Goal: Task Accomplishment & Management: Manage account settings

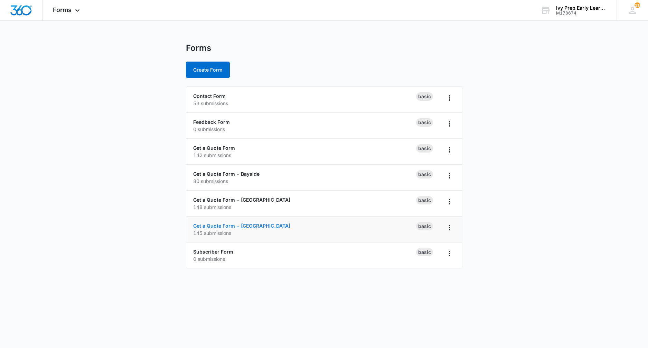
click at [228, 226] on link "Get a Quote Form - [GEOGRAPHIC_DATA]" at bounding box center [241, 226] width 97 height 6
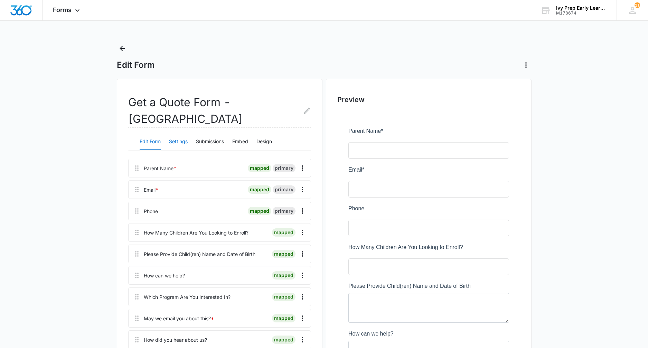
click at [179, 142] on button "Settings" at bounding box center [178, 141] width 19 height 17
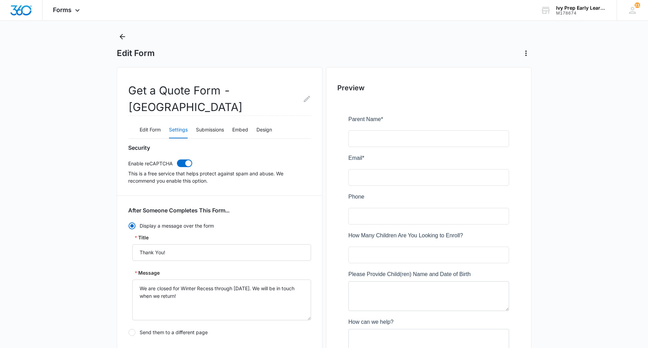
scroll to position [14, 0]
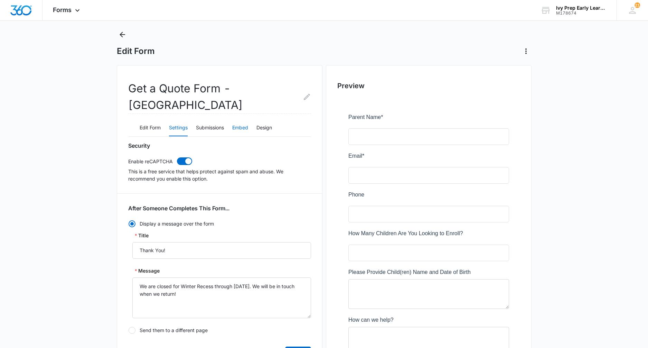
click at [236, 129] on button "Embed" at bounding box center [240, 128] width 16 height 17
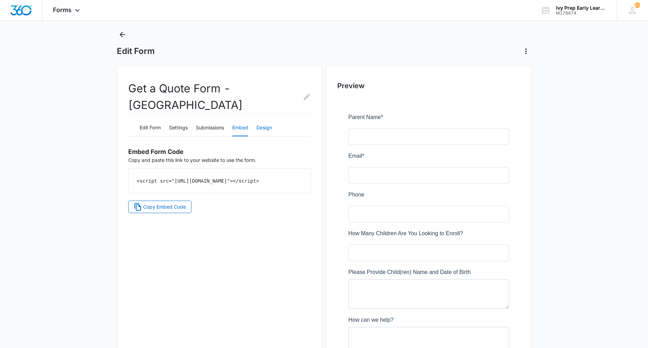
click at [265, 132] on button "Design" at bounding box center [264, 128] width 16 height 17
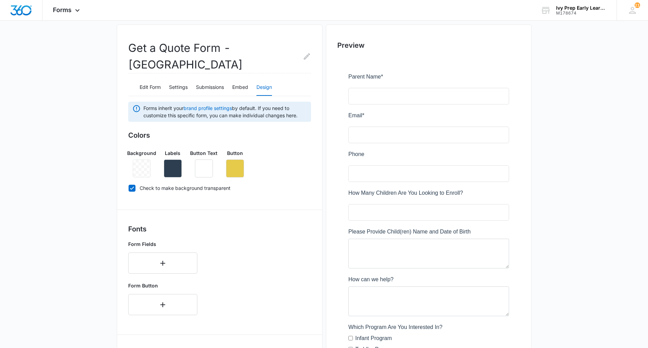
scroll to position [26, 0]
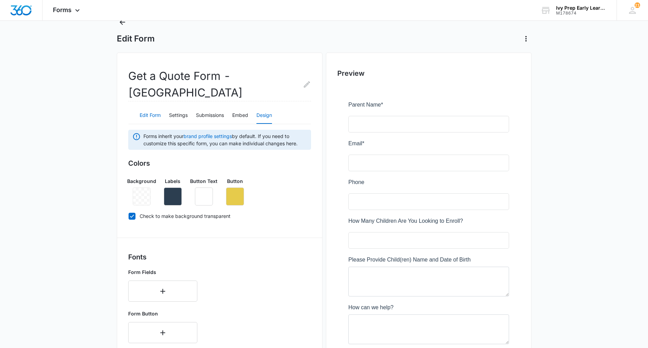
click at [153, 114] on button "Edit Form" at bounding box center [150, 115] width 21 height 17
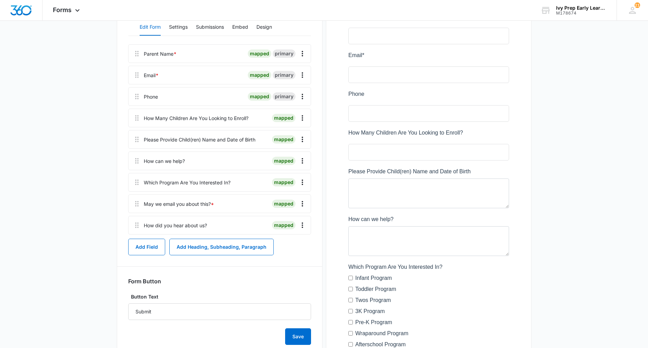
scroll to position [0, 0]
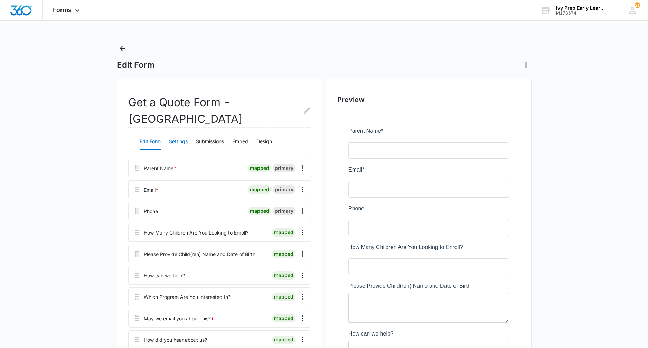
click at [181, 142] on button "Settings" at bounding box center [178, 141] width 19 height 17
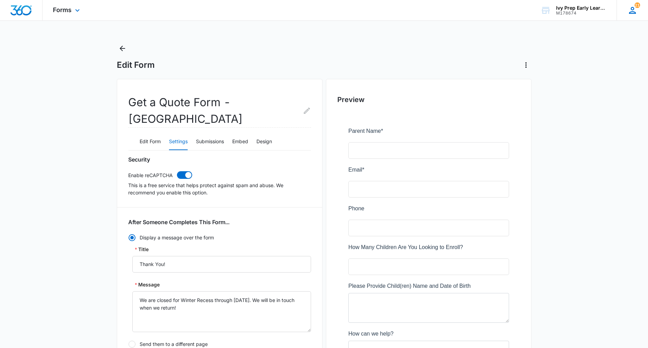
click at [636, 9] on icon at bounding box center [632, 10] width 10 height 10
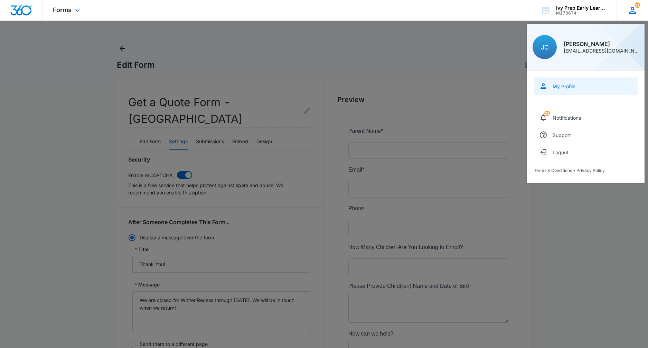
click at [571, 90] on link "My Profile" at bounding box center [586, 85] width 104 height 17
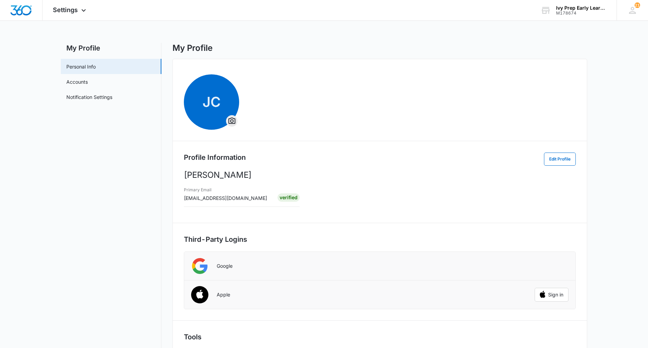
click at [126, 184] on nav "My Profile Personal Info Accounts Notification Settings" at bounding box center [111, 210] width 101 height 334
click at [88, 79] on link "Accounts" at bounding box center [76, 81] width 21 height 7
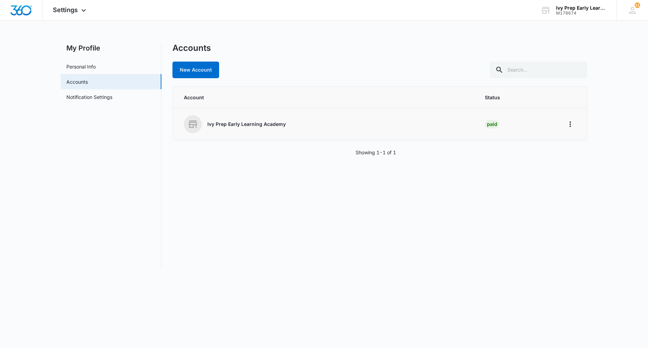
click at [265, 122] on p "Ivy Prep Early Learning Academy" at bounding box center [246, 124] width 78 height 7
click at [567, 125] on icon "Home" at bounding box center [570, 124] width 8 height 8
click at [489, 197] on div "Accounts New Account Account Status Ivy Prep Early Learning Academy Paid Go to …" at bounding box center [379, 156] width 415 height 226
click at [256, 125] on p "Ivy Prep Early Learning Academy" at bounding box center [246, 124] width 78 height 7
click at [96, 70] on link "Personal Info" at bounding box center [80, 66] width 29 height 7
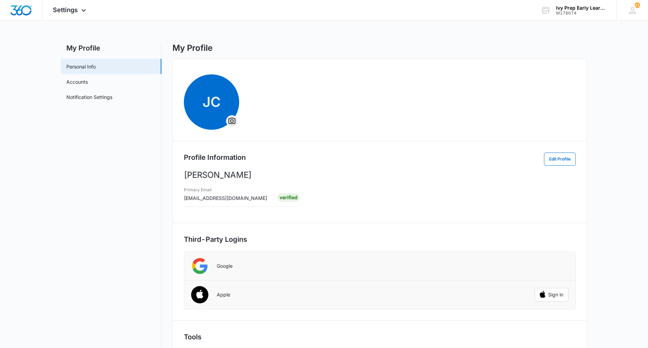
scroll to position [37, 0]
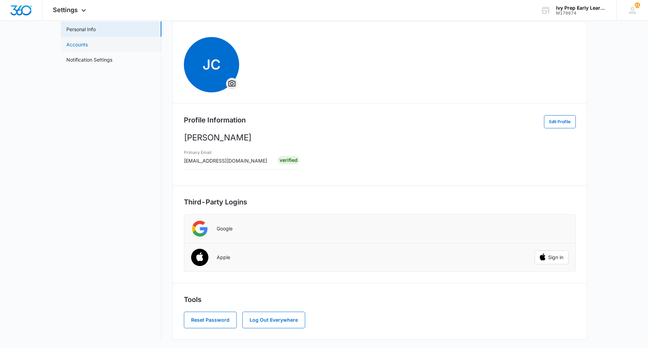
click at [88, 42] on link "Accounts" at bounding box center [76, 44] width 21 height 7
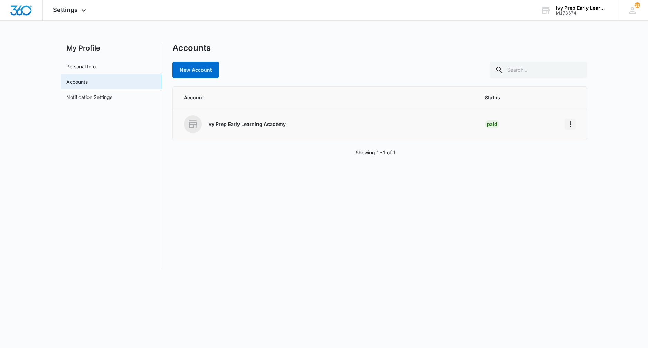
click at [568, 127] on icon "Home" at bounding box center [570, 124] width 8 height 8
click at [641, 93] on main "My Profile Personal Info Accounts Notification Settings Accounts New Account Ac…" at bounding box center [324, 160] width 648 height 234
click at [572, 6] on div "Ivy Prep Early Learning Academy" at bounding box center [581, 8] width 50 height 6
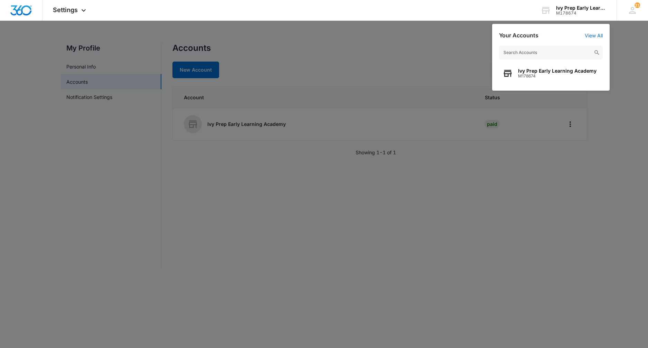
click at [420, 84] on div at bounding box center [324, 174] width 648 height 348
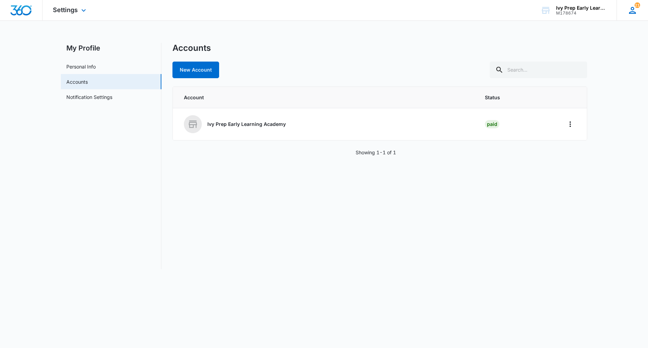
click at [635, 12] on icon at bounding box center [632, 10] width 7 height 7
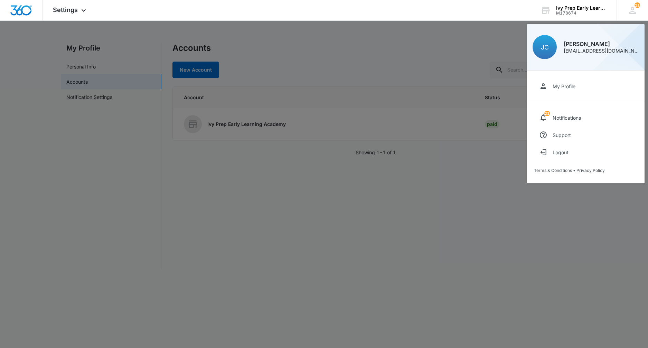
click at [439, 51] on div at bounding box center [324, 174] width 648 height 348
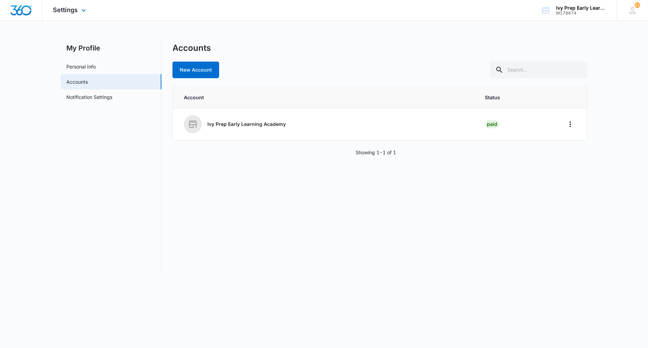
click at [51, 15] on div "Settings Apps Reputation Websites Forms CRM Email Social Content Ads Intelligen…" at bounding box center [71, 10] width 56 height 20
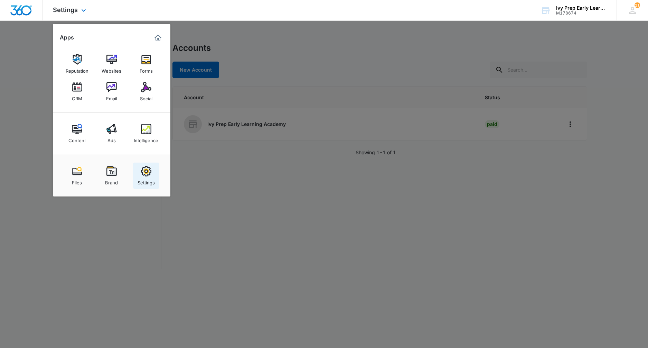
click at [144, 176] on img at bounding box center [146, 171] width 10 height 10
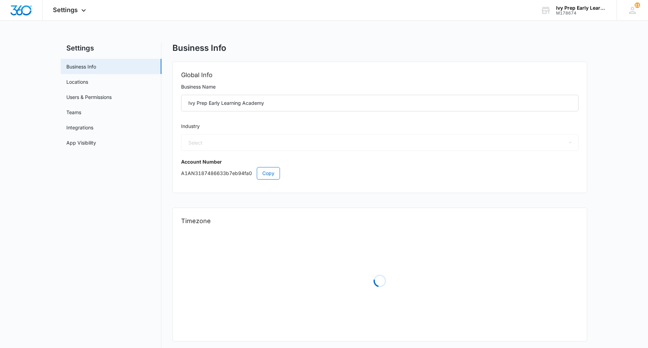
select select "27"
select select "US"
select select "America/[GEOGRAPHIC_DATA]"
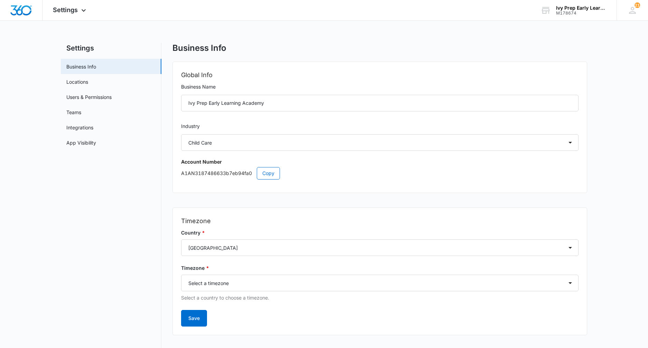
scroll to position [10, 0]
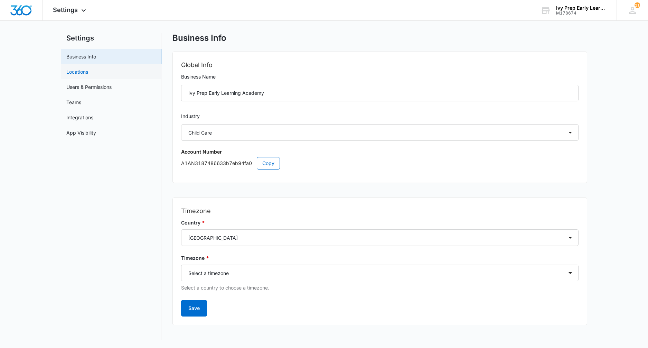
click at [88, 68] on link "Locations" at bounding box center [77, 71] width 22 height 7
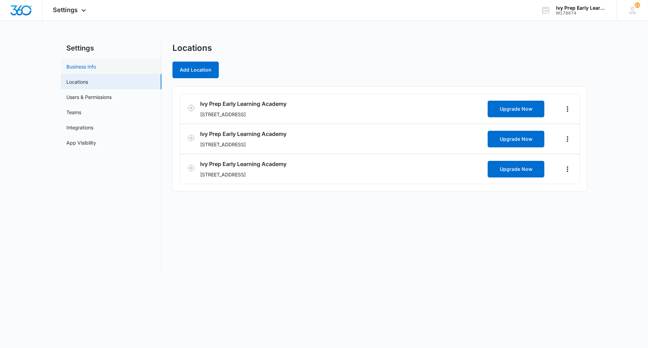
click at [87, 64] on link "Business Info" at bounding box center [81, 66] width 30 height 7
select select "27"
select select "US"
select select "America/[GEOGRAPHIC_DATA]"
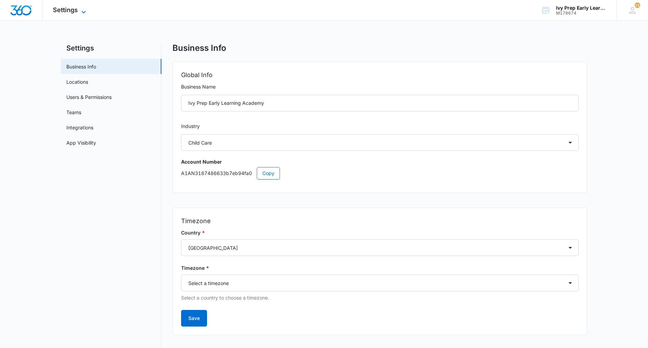
click at [71, 7] on span "Settings" at bounding box center [65, 9] width 25 height 7
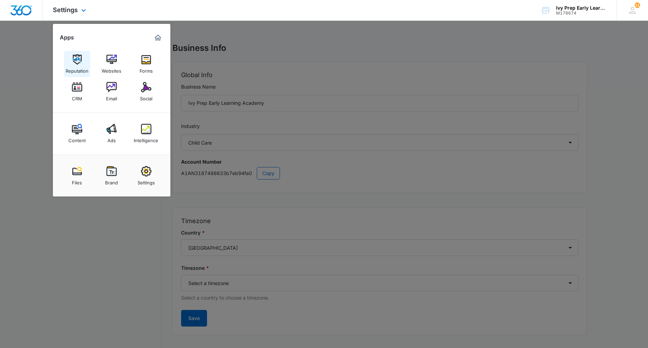
click at [71, 62] on link "Reputation" at bounding box center [77, 64] width 26 height 26
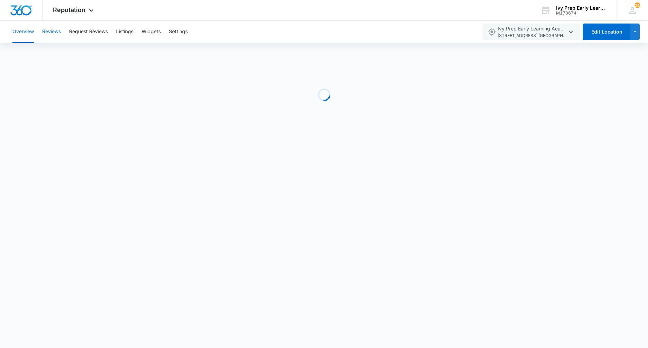
click at [49, 32] on button "Reviews" at bounding box center [51, 32] width 19 height 22
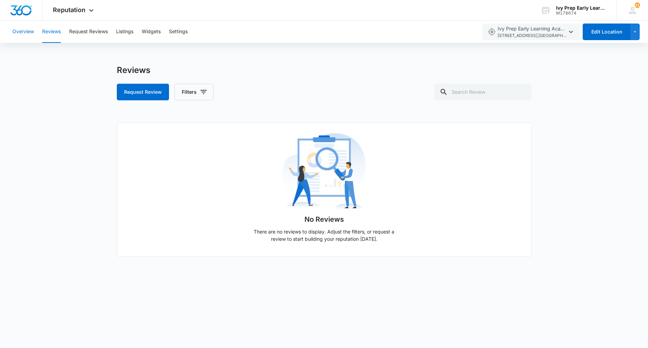
click at [27, 32] on button "Overview" at bounding box center [22, 32] width 21 height 22
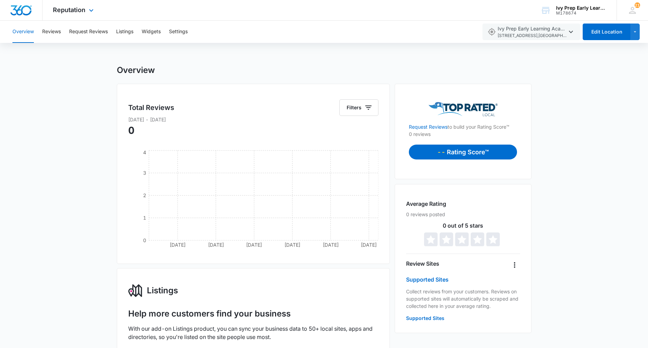
click at [69, 15] on div "Reputation Apps Reputation Websites Forms CRM Email Social Content Ads Intellig…" at bounding box center [74, 10] width 63 height 20
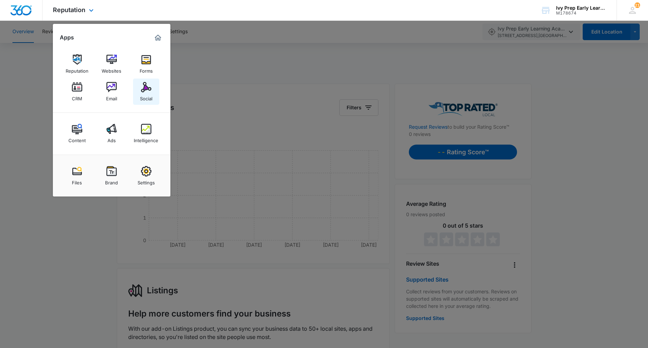
click at [141, 92] on img at bounding box center [146, 87] width 10 height 10
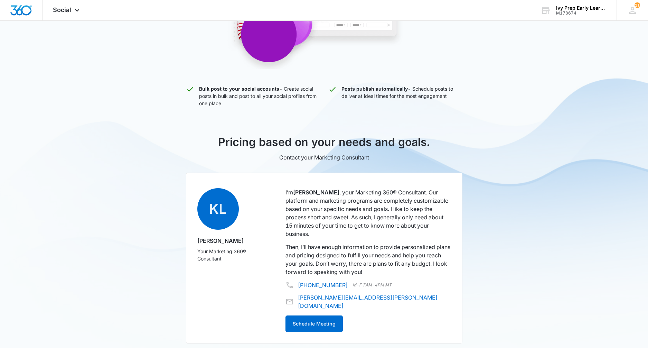
scroll to position [194, 0]
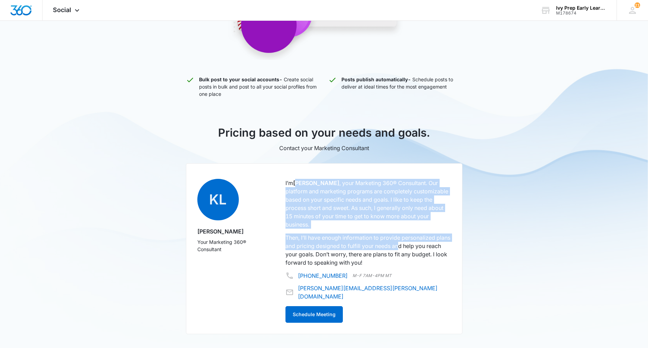
drag, startPoint x: 299, startPoint y: 183, endPoint x: 415, endPoint y: 237, distance: 127.7
click at [415, 237] on div "I’m [PERSON_NAME] , your Marketing 360® Consultant. Our platform and marketing …" at bounding box center [368, 251] width 166 height 144
click at [415, 237] on p "Then, I’ll have enough information to provide personalized plans and pricing de…" at bounding box center [368, 249] width 166 height 33
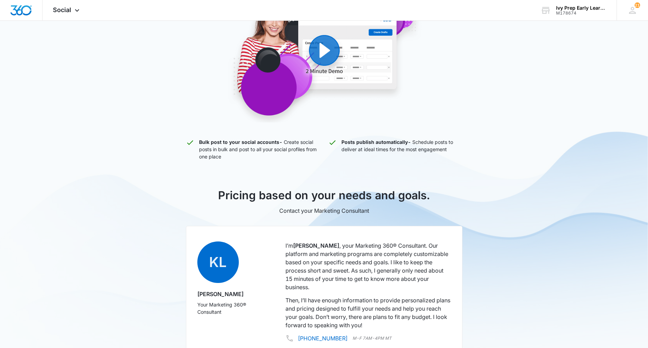
scroll to position [0, 0]
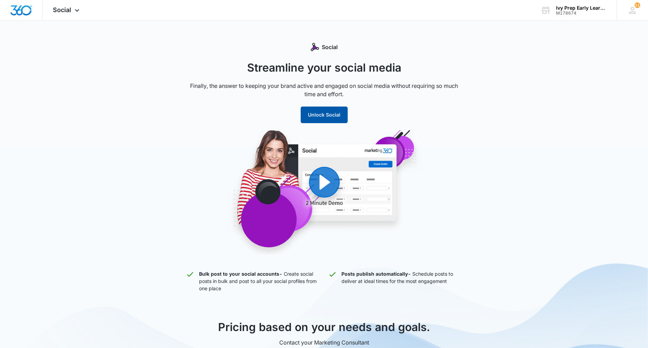
click at [322, 118] on button "Unlock Social" at bounding box center [324, 114] width 47 height 17
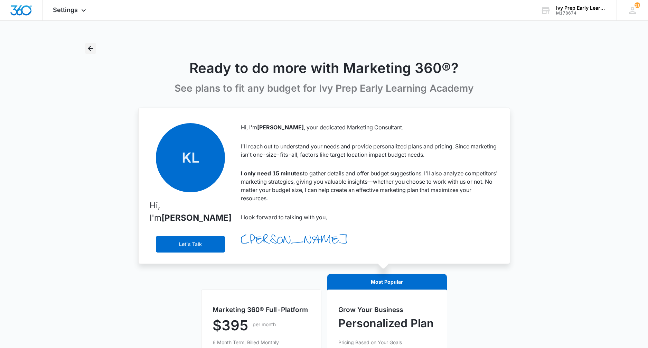
click at [92, 49] on icon "Back" at bounding box center [90, 48] width 8 height 8
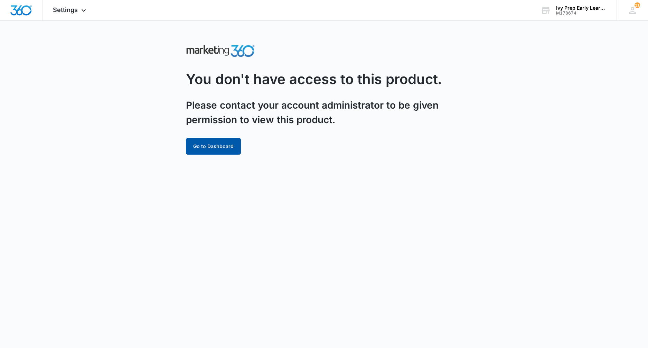
click at [225, 147] on button "Go to Dashboard" at bounding box center [213, 146] width 55 height 17
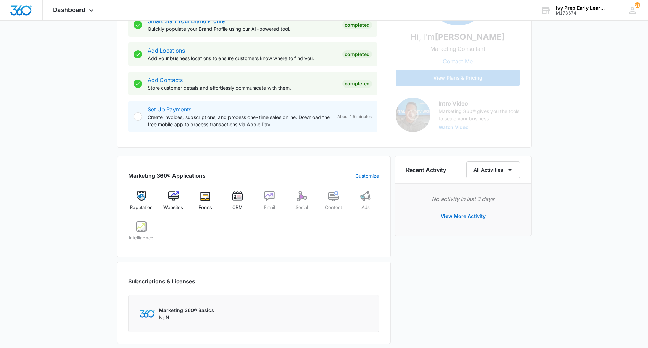
scroll to position [148, 0]
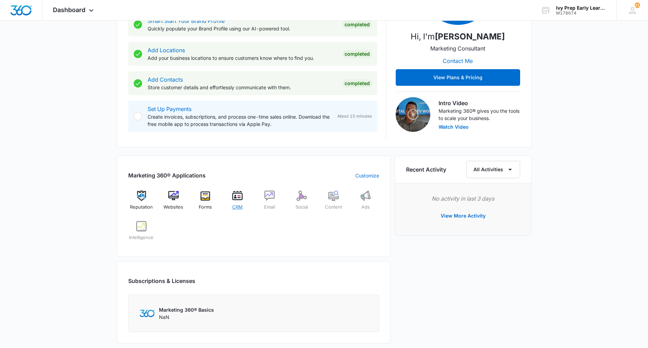
click at [241, 193] on img at bounding box center [237, 195] width 10 height 10
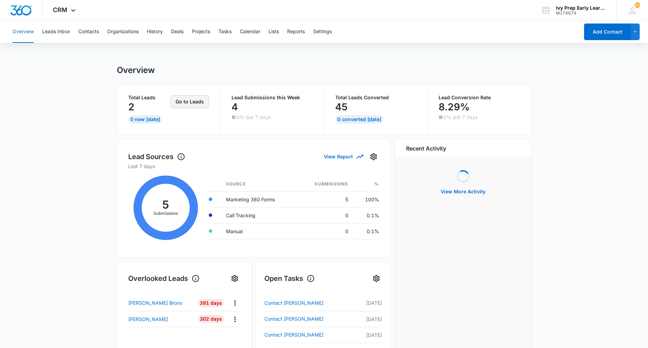
click at [185, 102] on button "Go to Leads" at bounding box center [189, 101] width 39 height 13
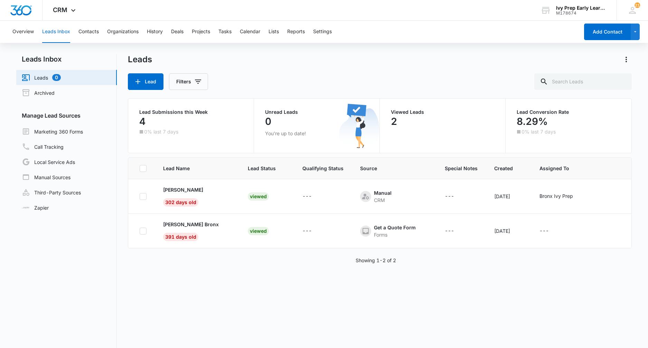
click at [260, 77] on div "Lead Filters" at bounding box center [380, 81] width 504 height 17
click at [60, 12] on span "CRM" at bounding box center [60, 9] width 15 height 7
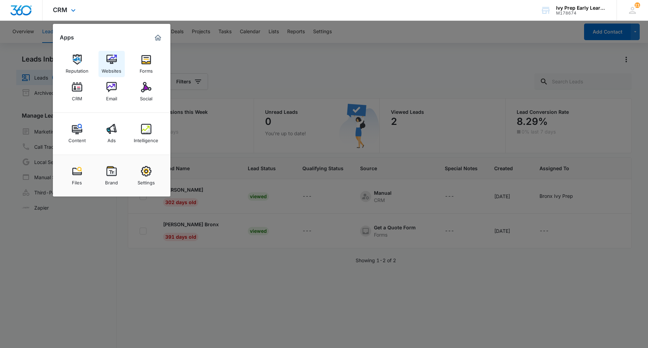
click at [116, 55] on link "Websites" at bounding box center [111, 64] width 26 height 26
